Goal: Use online tool/utility: Utilize a website feature to perform a specific function

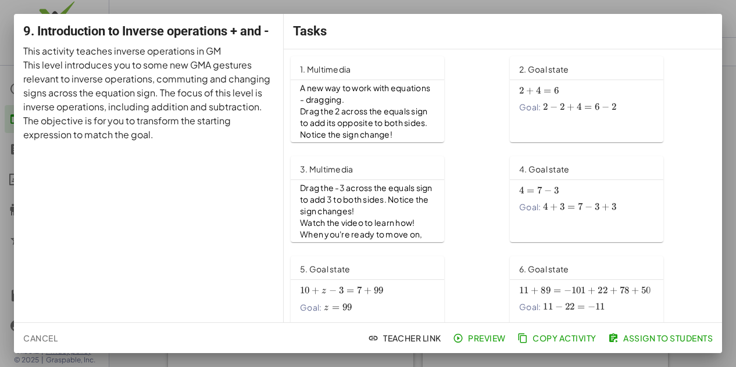
click at [46, 339] on span "Cancel" at bounding box center [40, 338] width 34 height 10
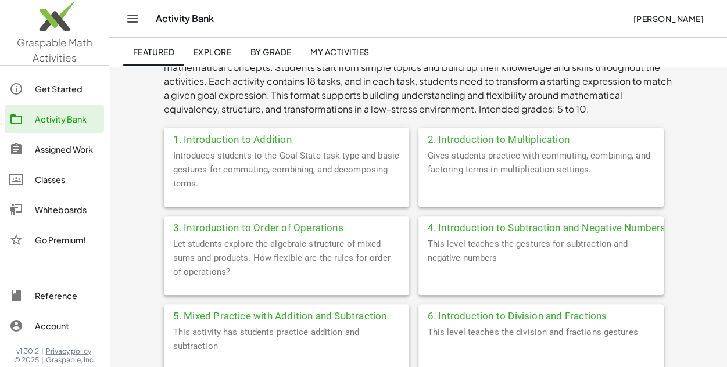
scroll to position [233, 0]
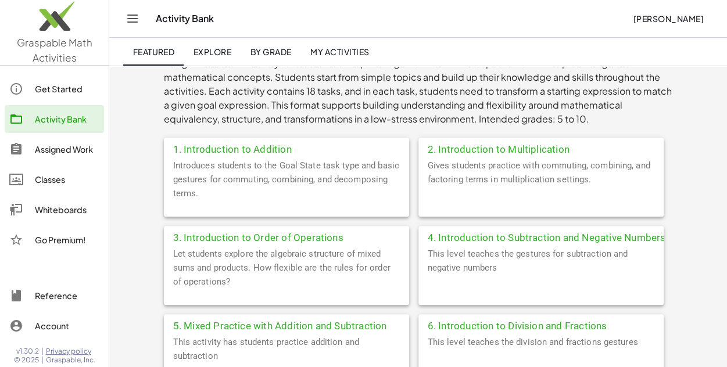
click at [72, 240] on div "Go Premium!" at bounding box center [67, 240] width 65 height 14
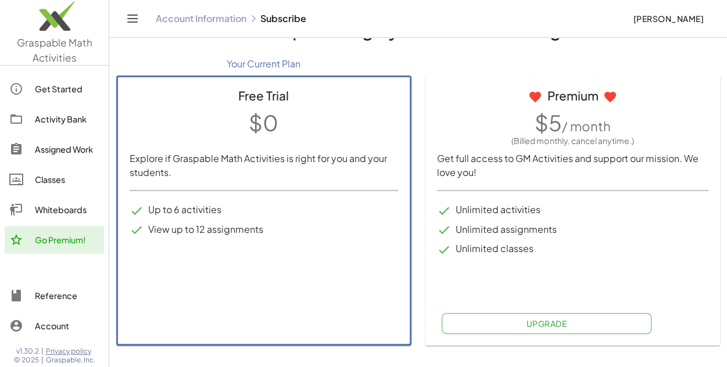
scroll to position [58, 0]
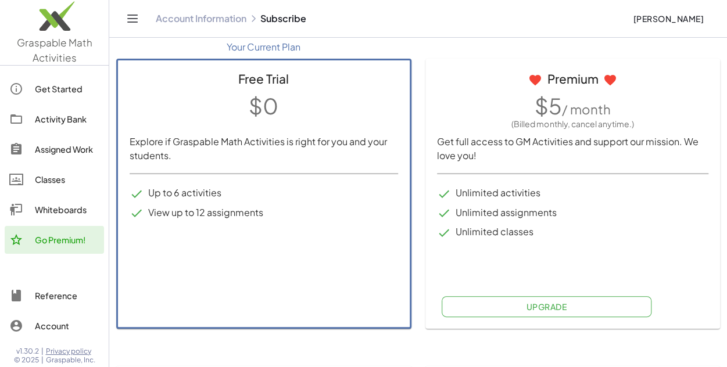
click at [93, 55] on link "Graspable Math Activities" at bounding box center [54, 32] width 109 height 65
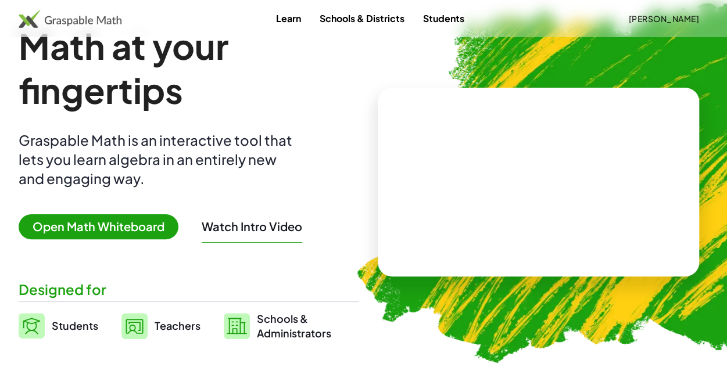
scroll to position [58, 0]
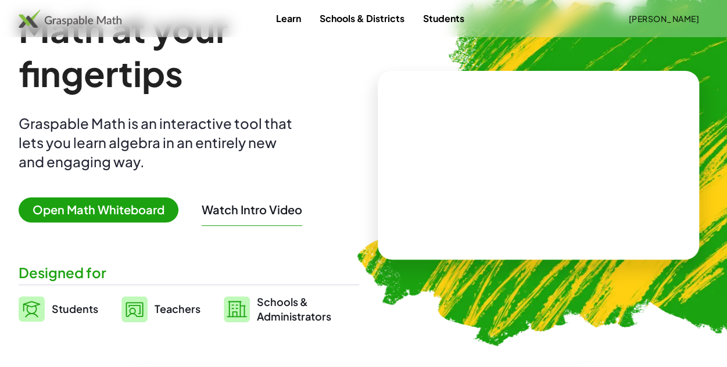
click at [98, 210] on span "Open Math Whiteboard" at bounding box center [99, 210] width 160 height 25
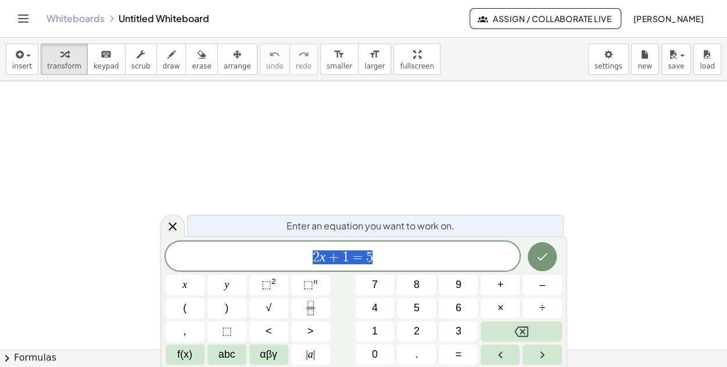
scroll to position [1, 0]
click at [549, 265] on button "Done" at bounding box center [542, 256] width 29 height 29
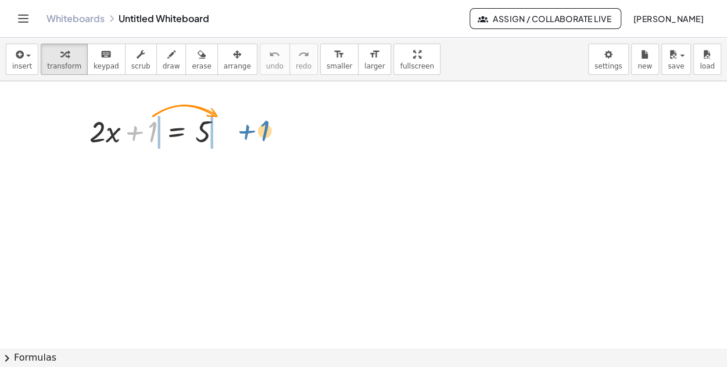
drag, startPoint x: 135, startPoint y: 132, endPoint x: 247, endPoint y: 131, distance: 112.2
click at [247, 131] on div "+ 1 + · 2 · x + 1 = 5" at bounding box center [363, 349] width 727 height 537
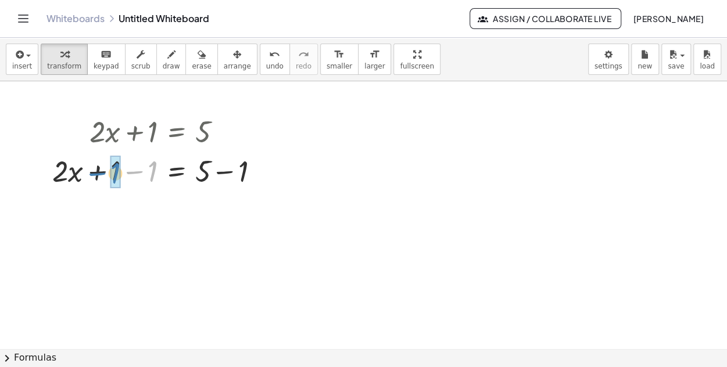
drag, startPoint x: 151, startPoint y: 167, endPoint x: 113, endPoint y: 169, distance: 38.4
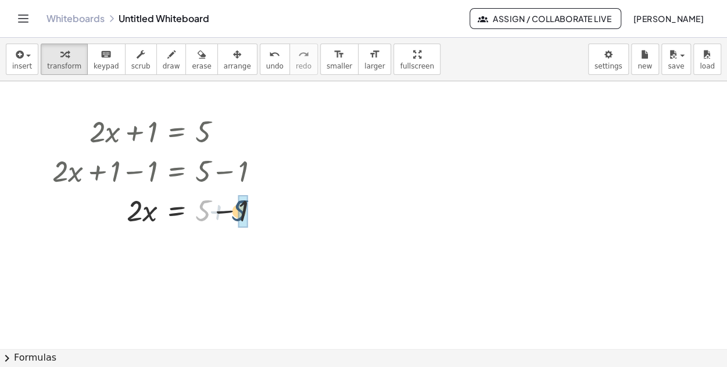
drag, startPoint x: 205, startPoint y: 212, endPoint x: 242, endPoint y: 212, distance: 37.2
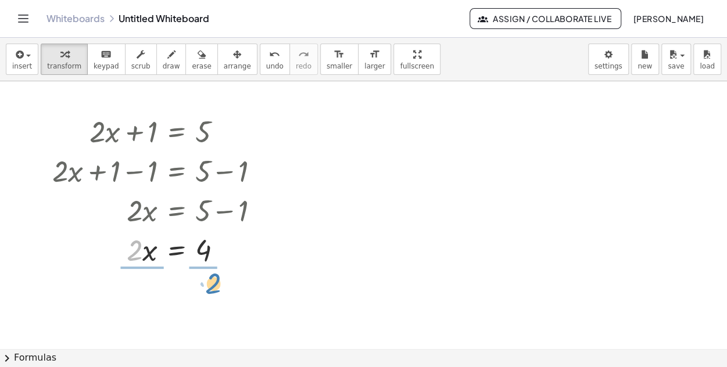
drag, startPoint x: 134, startPoint y: 258, endPoint x: 212, endPoint y: 291, distance: 85.4
click at [212, 291] on div "+ · 2 · x + 1 = 5 + · 2 · x + 1 − 1 = + 5 − 1 + · 2 · x + 0 = + 5 − 1 · 2 · x =…" at bounding box center [363, 349] width 727 height 537
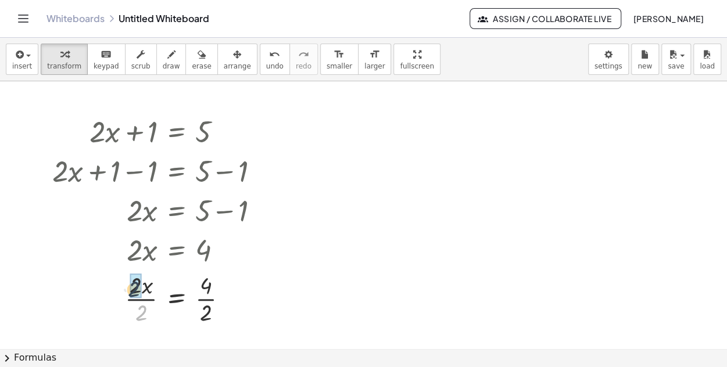
drag, startPoint x: 144, startPoint y: 308, endPoint x: 136, endPoint y: 284, distance: 25.0
drag, startPoint x: 204, startPoint y: 310, endPoint x: 210, endPoint y: 281, distance: 29.9
click at [229, 298] on div at bounding box center [225, 299] width 13 height 13
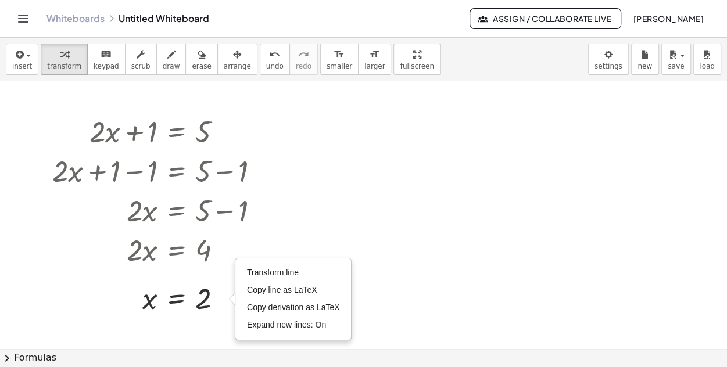
click at [399, 284] on div at bounding box center [363, 349] width 727 height 537
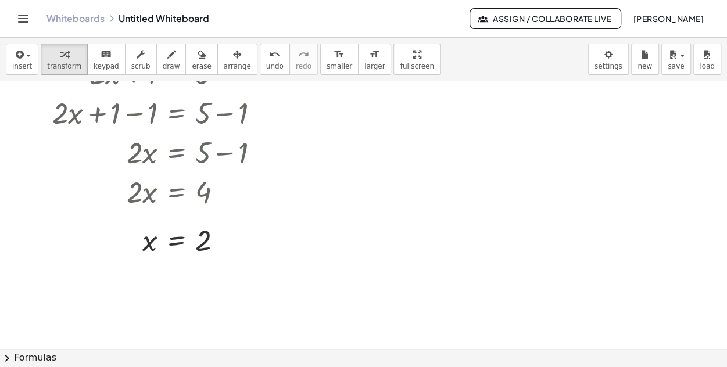
scroll to position [0, 0]
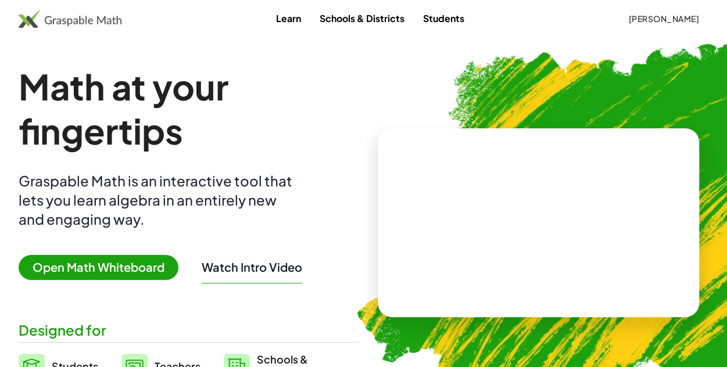
scroll to position [58, 0]
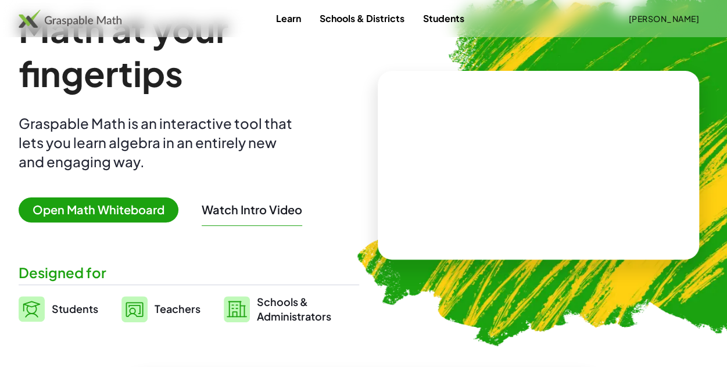
click at [304, 24] on link "Learn" at bounding box center [289, 19] width 44 height 22
